Goal: Information Seeking & Learning: Learn about a topic

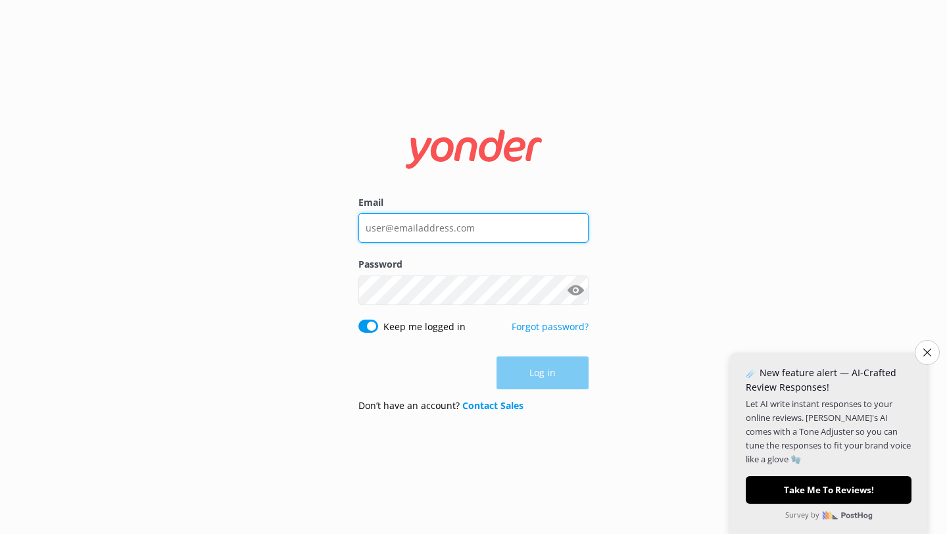
type input "[PERSON_NAME][EMAIL_ADDRESS][DOMAIN_NAME]"
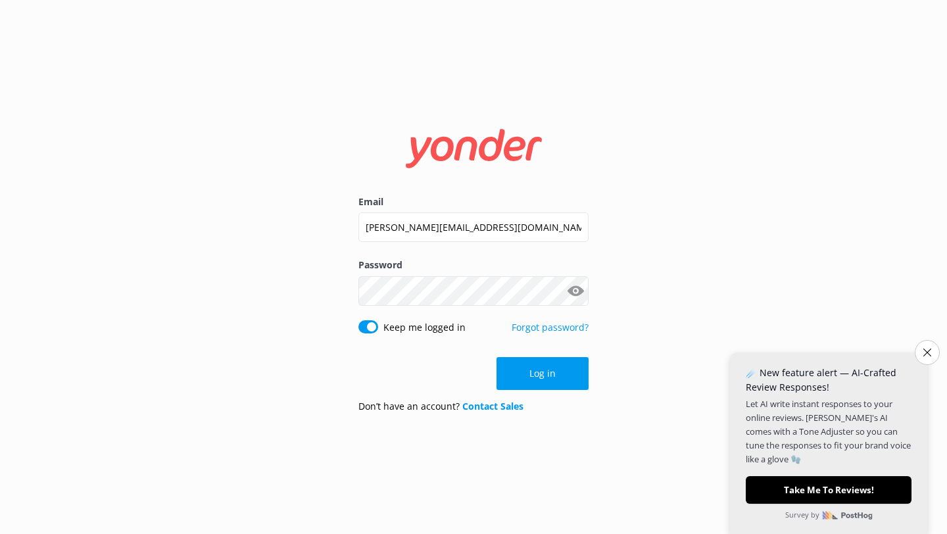
click at [550, 400] on div "Don’t have an account? Contact Sales" at bounding box center [474, 406] width 230 height 14
click at [544, 370] on button "Log in" at bounding box center [543, 373] width 92 height 33
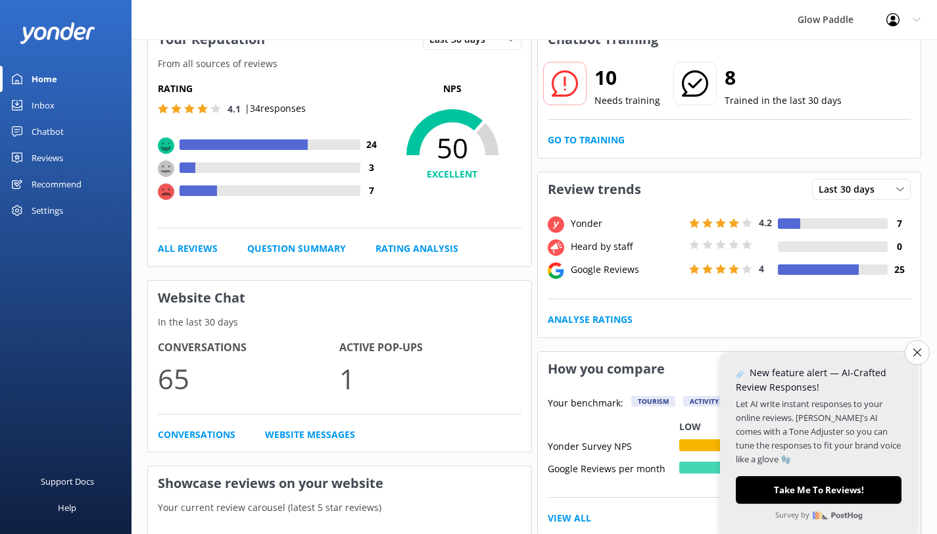
scroll to position [97, 0]
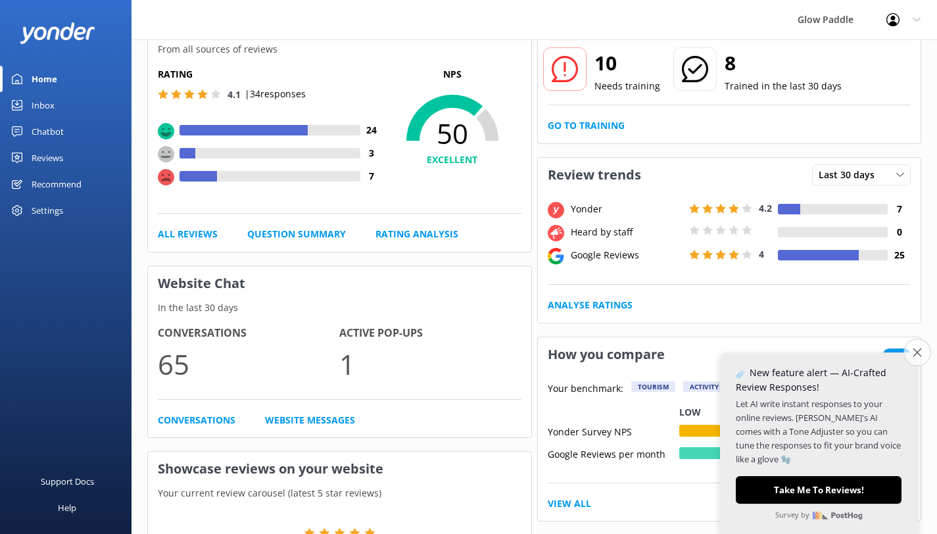
click at [918, 357] on button "Close survey" at bounding box center [918, 353] width 28 height 28
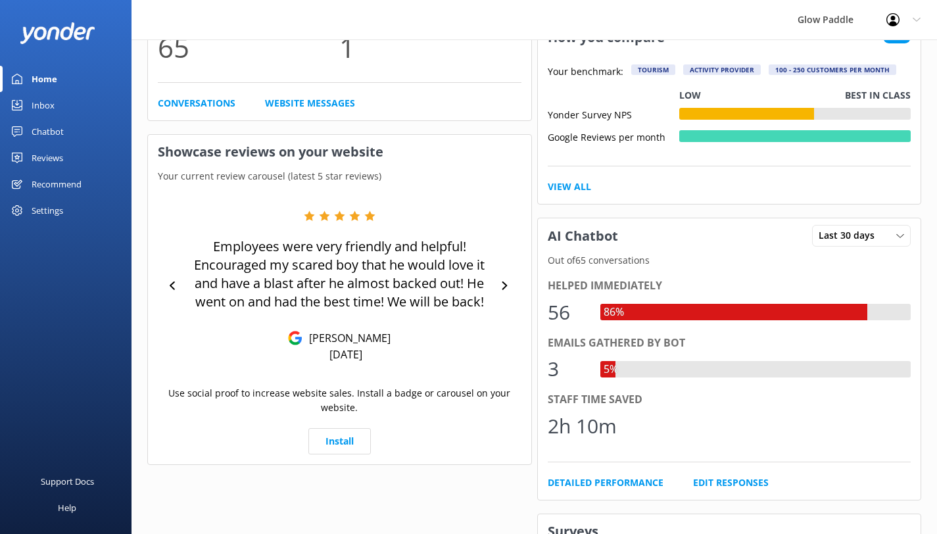
scroll to position [419, 0]
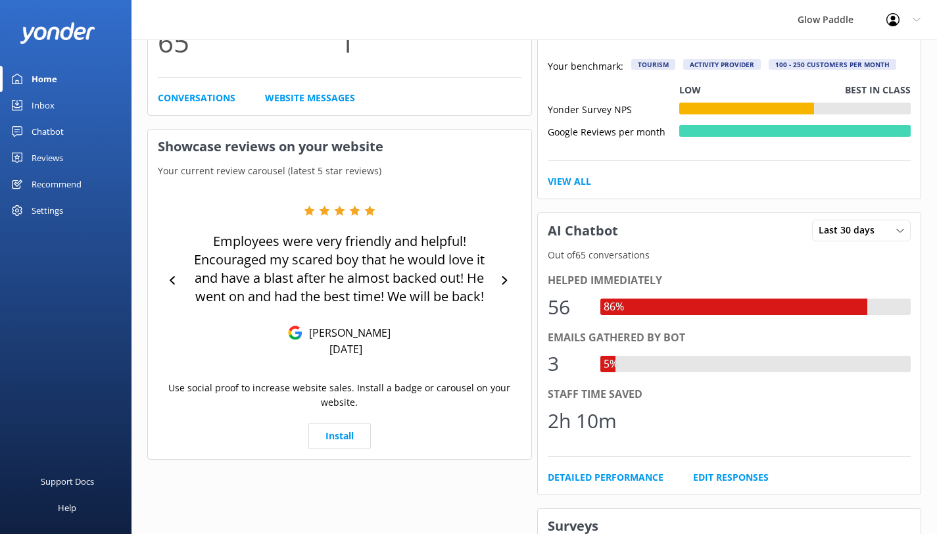
click at [495, 278] on p "Employees were very friendly and helpful! Encouraged my scared boy that he woul…" at bounding box center [340, 269] width 312 height 74
click at [42, 155] on div "Reviews" at bounding box center [48, 158] width 32 height 26
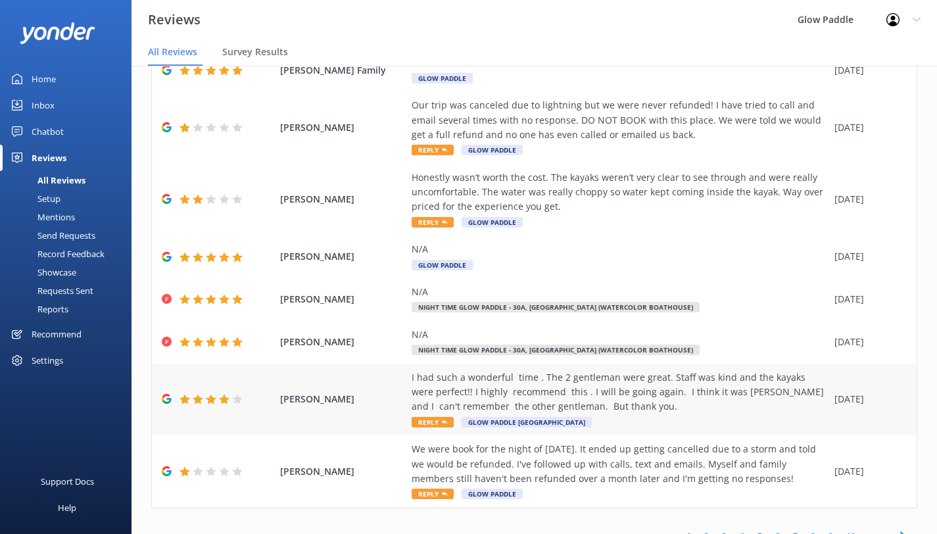
scroll to position [214, 0]
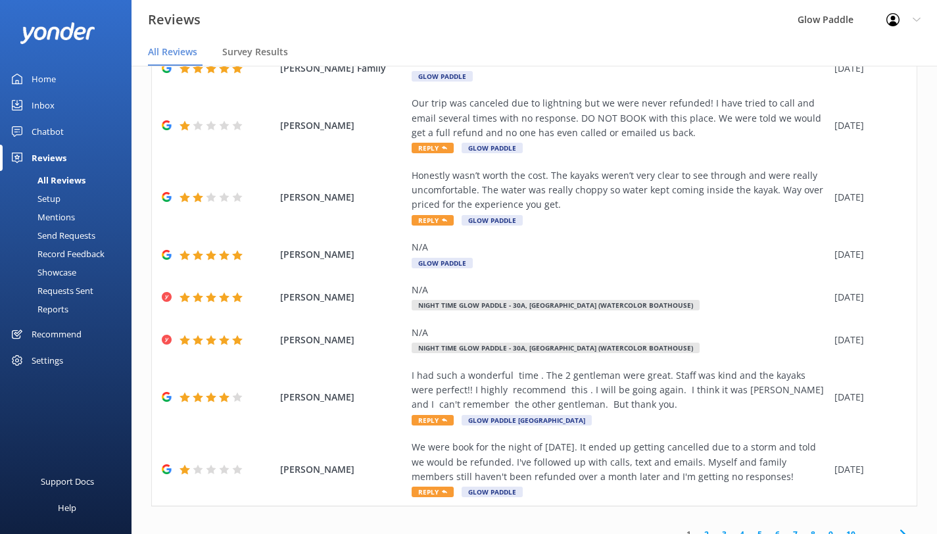
click at [895, 526] on icon at bounding box center [903, 534] width 16 height 16
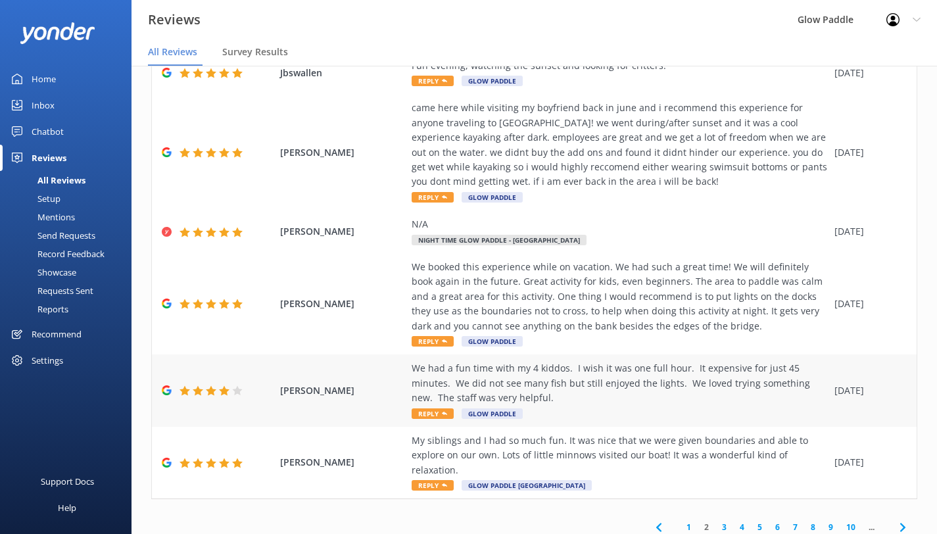
scroll to position [332, 0]
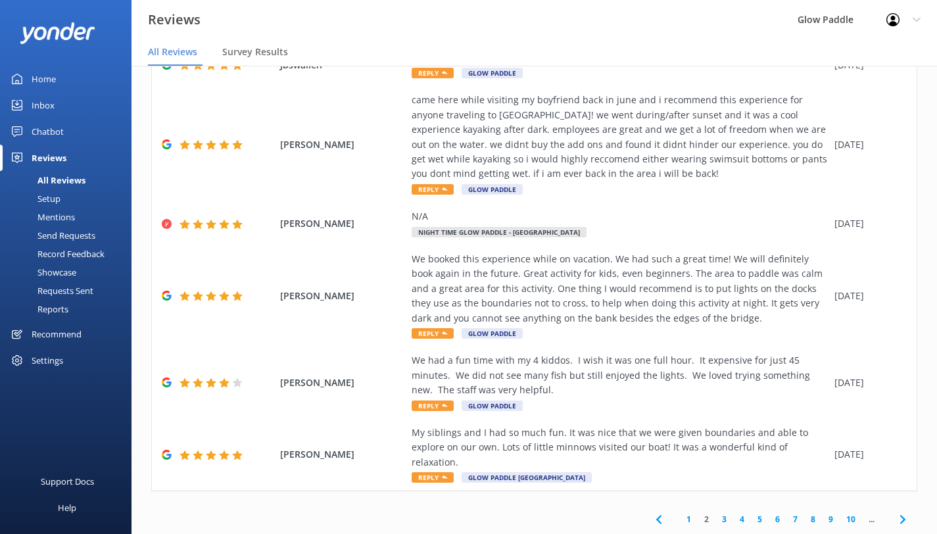
click at [899, 515] on icon at bounding box center [903, 520] width 16 height 16
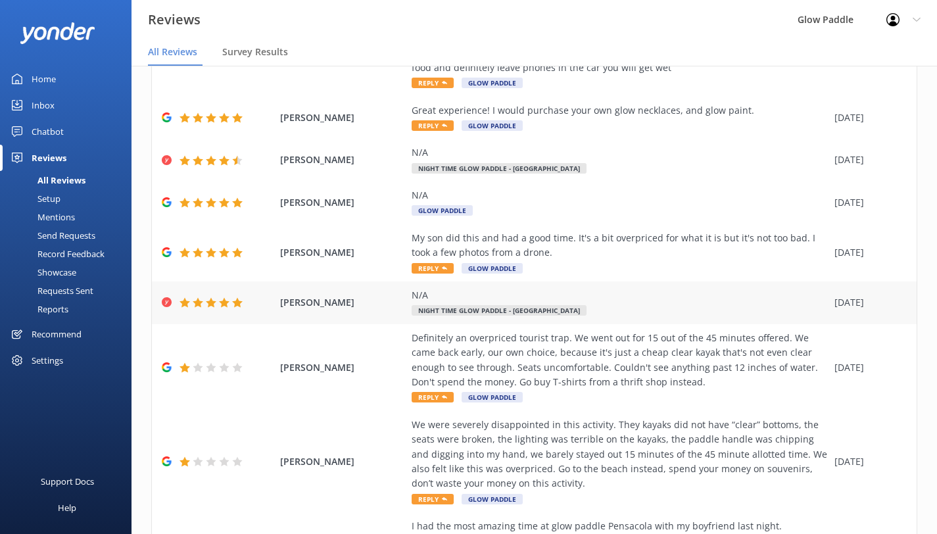
scroll to position [287, 0]
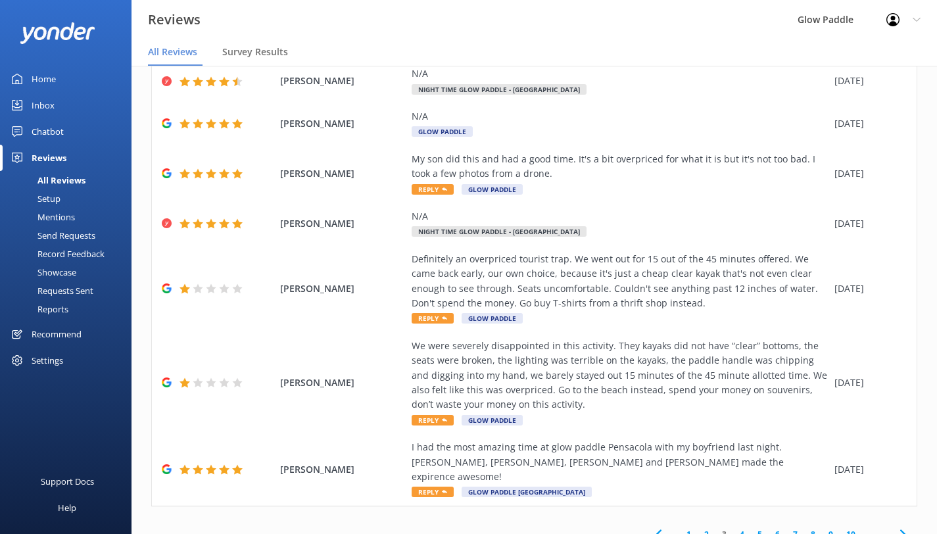
click at [895, 526] on icon at bounding box center [903, 534] width 16 height 16
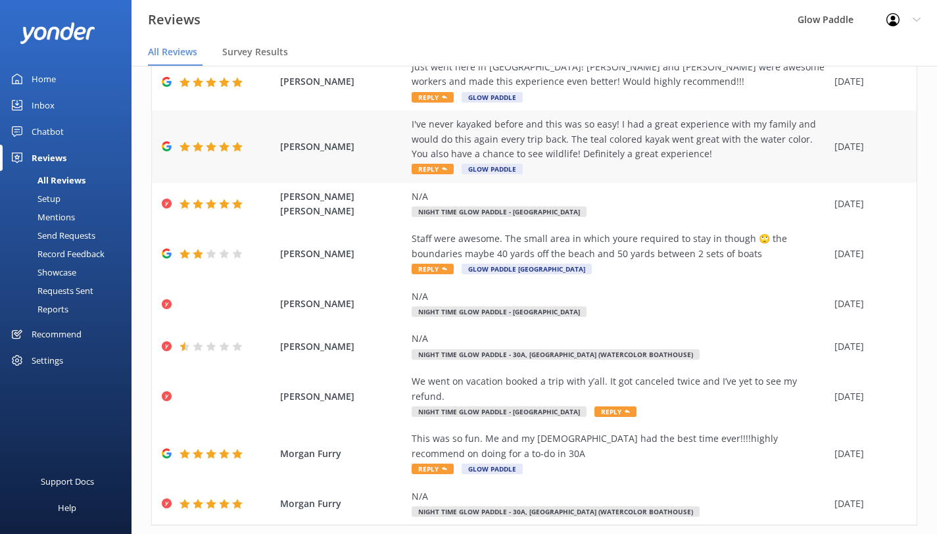
scroll to position [214, 0]
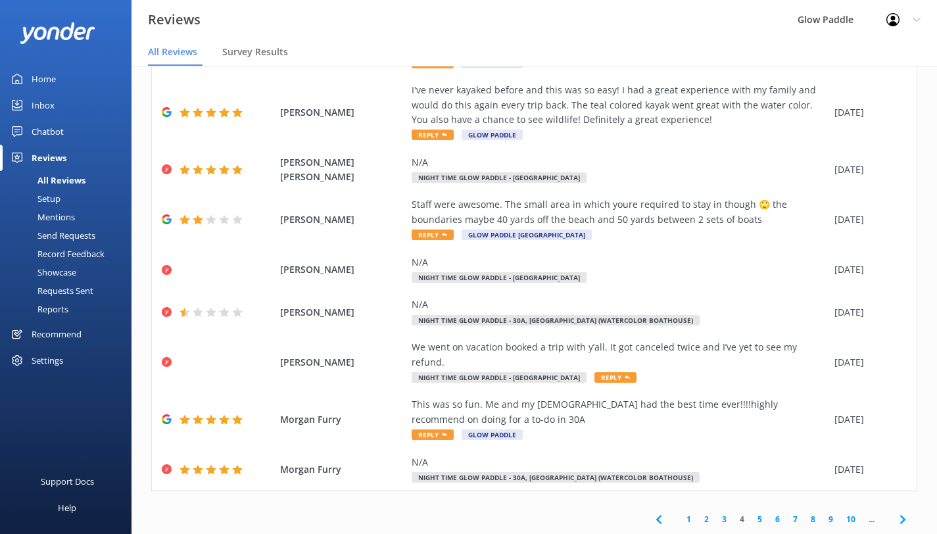
click at [895, 515] on icon at bounding box center [903, 520] width 16 height 16
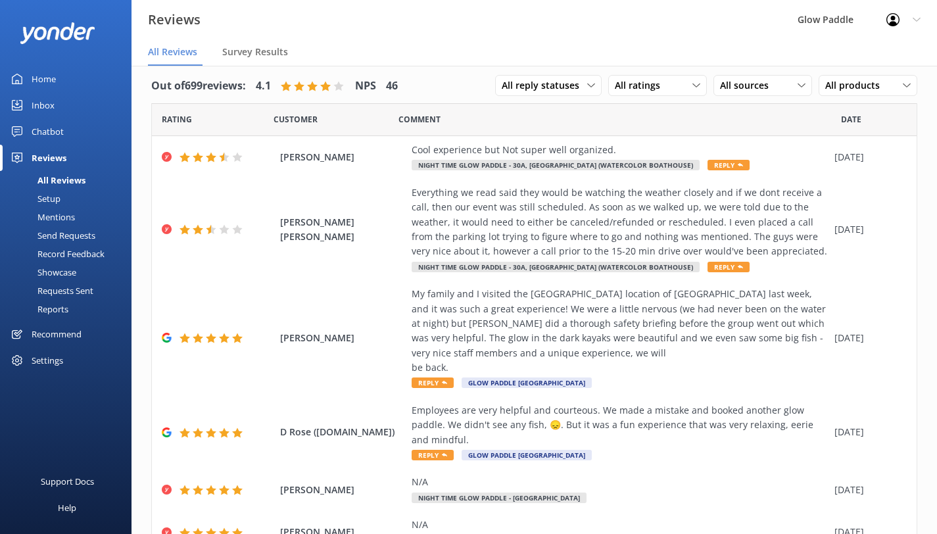
scroll to position [21, 0]
